Goal: Task Accomplishment & Management: Use online tool/utility

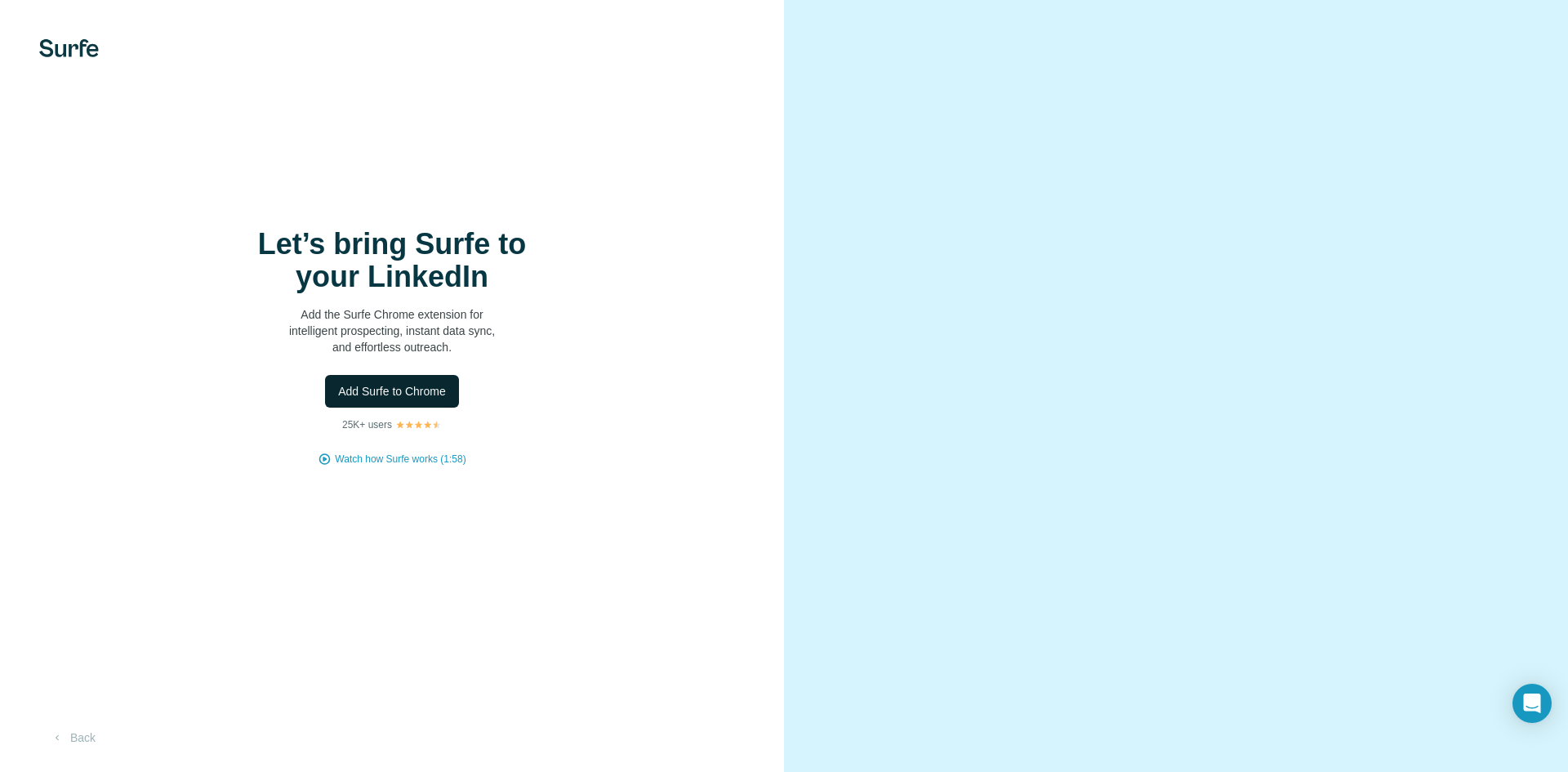
click at [443, 401] on button "Add Surfe to Chrome" at bounding box center [392, 391] width 134 height 33
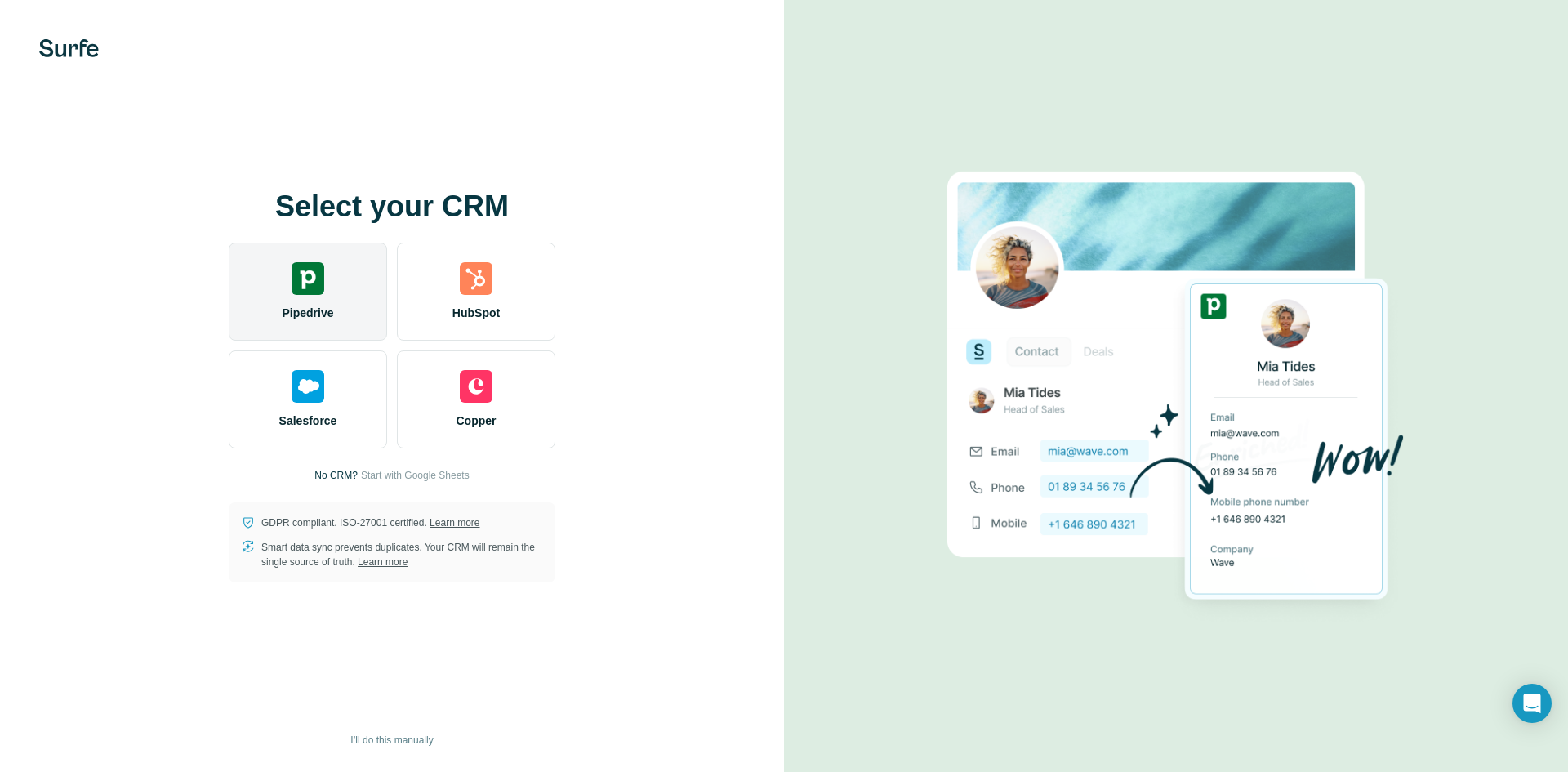
click at [355, 282] on div "Pipedrive" at bounding box center [308, 292] width 158 height 98
